Goal: Information Seeking & Learning: Learn about a topic

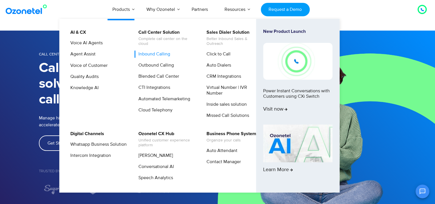
click at [149, 55] on link "Inbound Calling" at bounding box center [153, 54] width 36 height 7
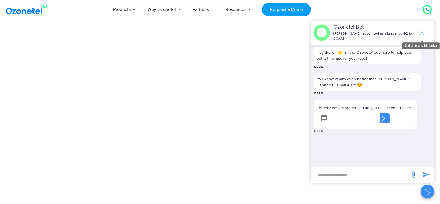
click at [424, 31] on icon "end chat or minimize" at bounding box center [421, 32] width 7 height 7
